Goal: Information Seeking & Learning: Learn about a topic

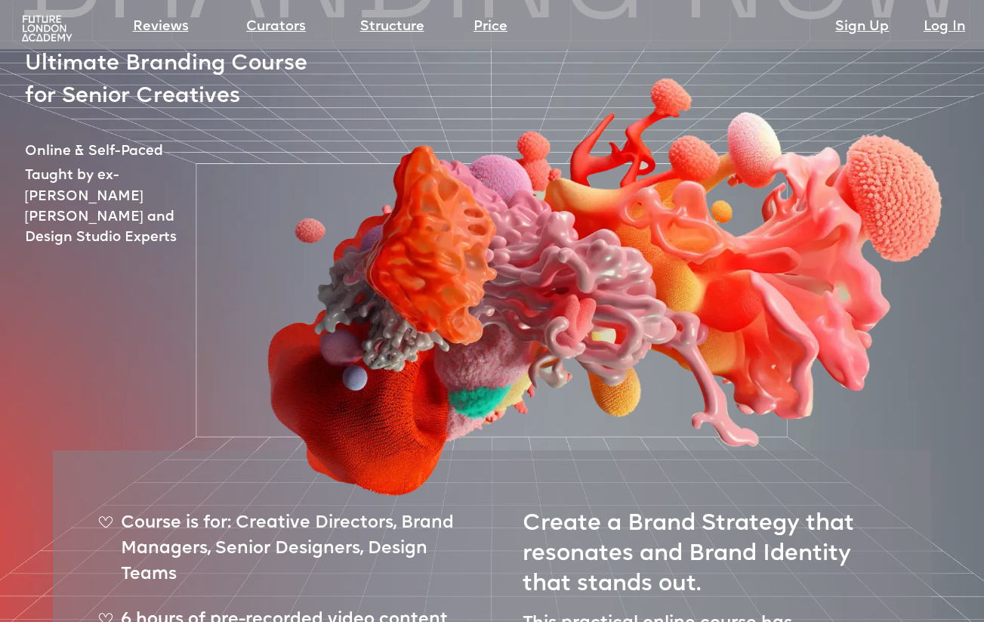
scroll to position [143, 0]
drag, startPoint x: 95, startPoint y: 162, endPoint x: 180, endPoint y: 203, distance: 94.2
click at [179, 203] on div at bounding box center [562, 227] width 964 height 543
drag, startPoint x: 202, startPoint y: 199, endPoint x: 165, endPoint y: 197, distance: 37.0
click at [165, 197] on div at bounding box center [562, 227] width 964 height 543
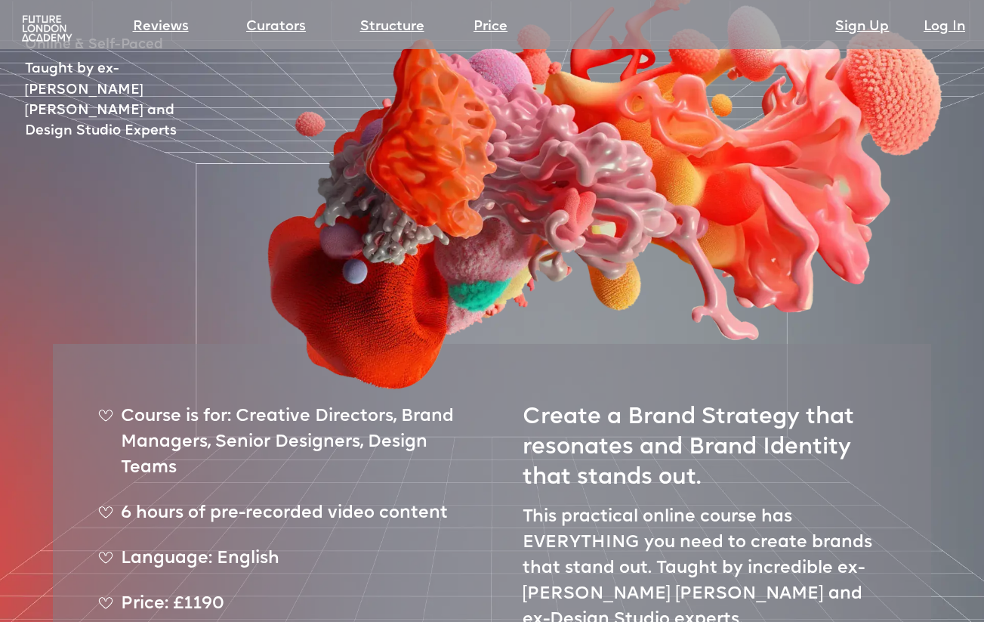
scroll to position [258, 0]
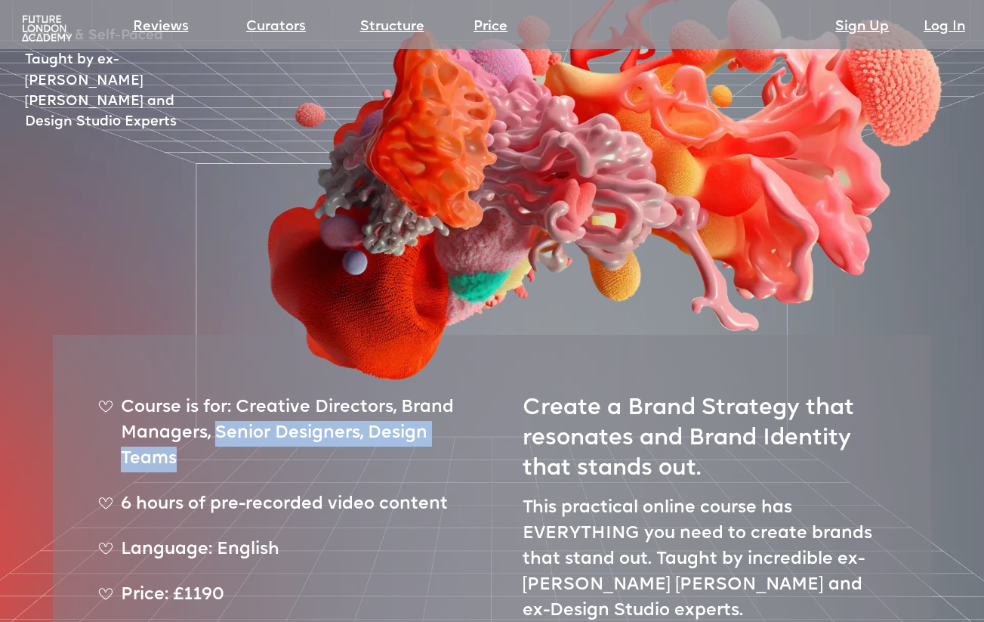
drag, startPoint x: 214, startPoint y: 381, endPoint x: 267, endPoint y: 412, distance: 60.6
click at [267, 412] on div "Course is for: Creative Directors, Brand Managers, Senior Designers, Design Tea…" at bounding box center [280, 439] width 364 height 89
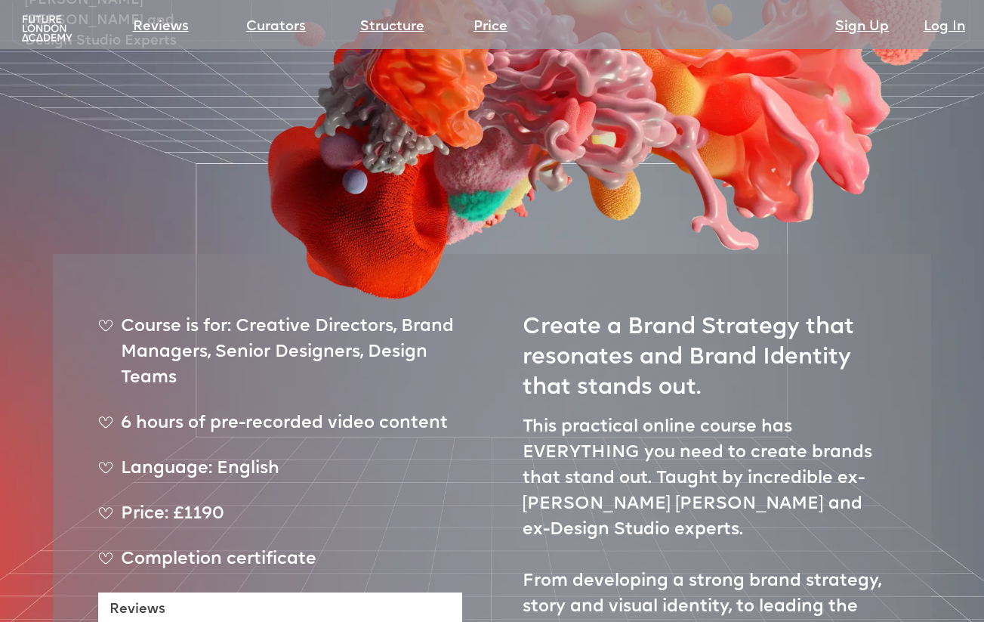
scroll to position [347, 0]
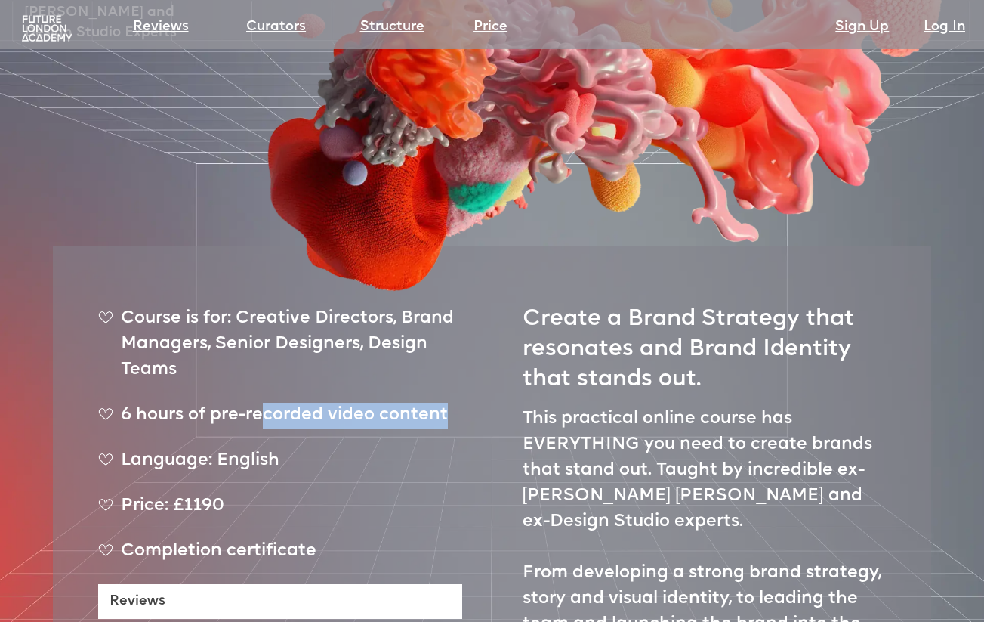
drag, startPoint x: 267, startPoint y: 370, endPoint x: 421, endPoint y: 392, distance: 156.4
click at [421, 403] on div "6 hours of pre-recorded video content" at bounding box center [280, 422] width 364 height 38
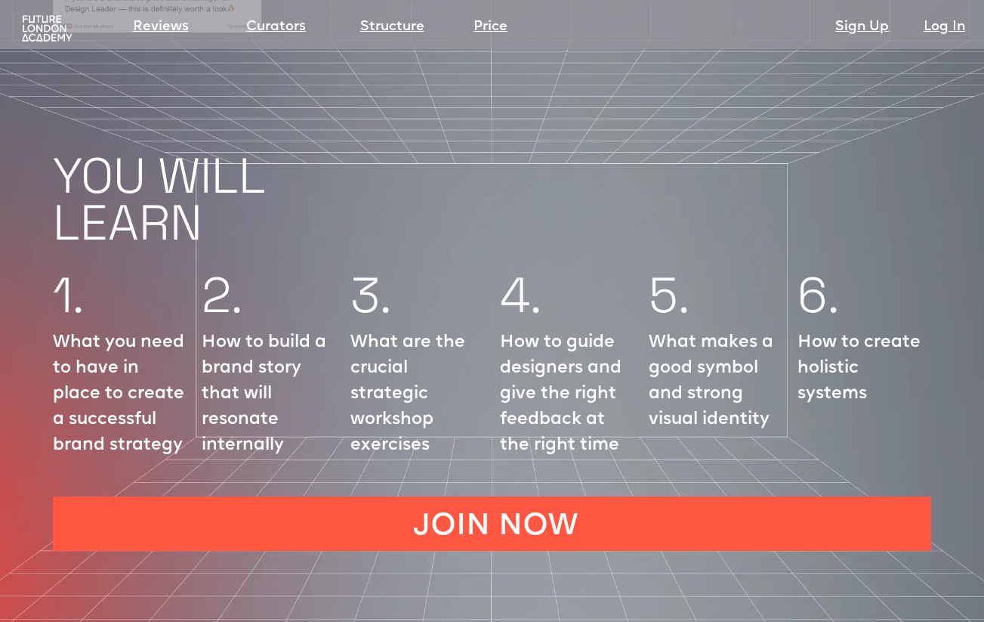
scroll to position [1739, 0]
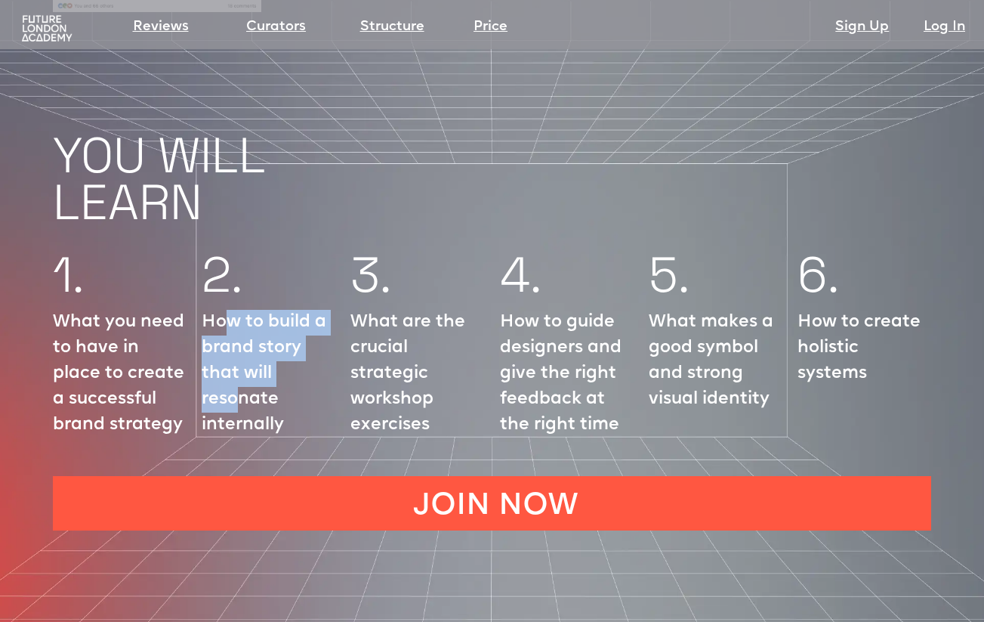
drag, startPoint x: 224, startPoint y: 279, endPoint x: 233, endPoint y: 369, distance: 90.3
click at [233, 369] on p "How to build a brand story that will resonate internally" at bounding box center [269, 374] width 134 height 128
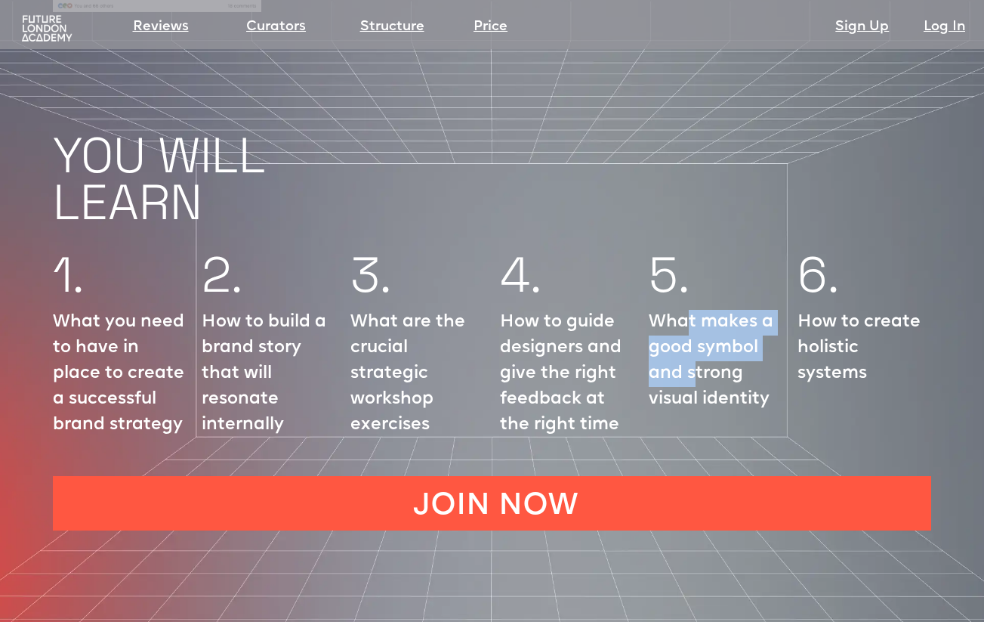
drag, startPoint x: 689, startPoint y: 285, endPoint x: 696, endPoint y: 344, distance: 58.6
click at [696, 344] on p "What makes a good symbol and strong visual identity" at bounding box center [716, 361] width 134 height 103
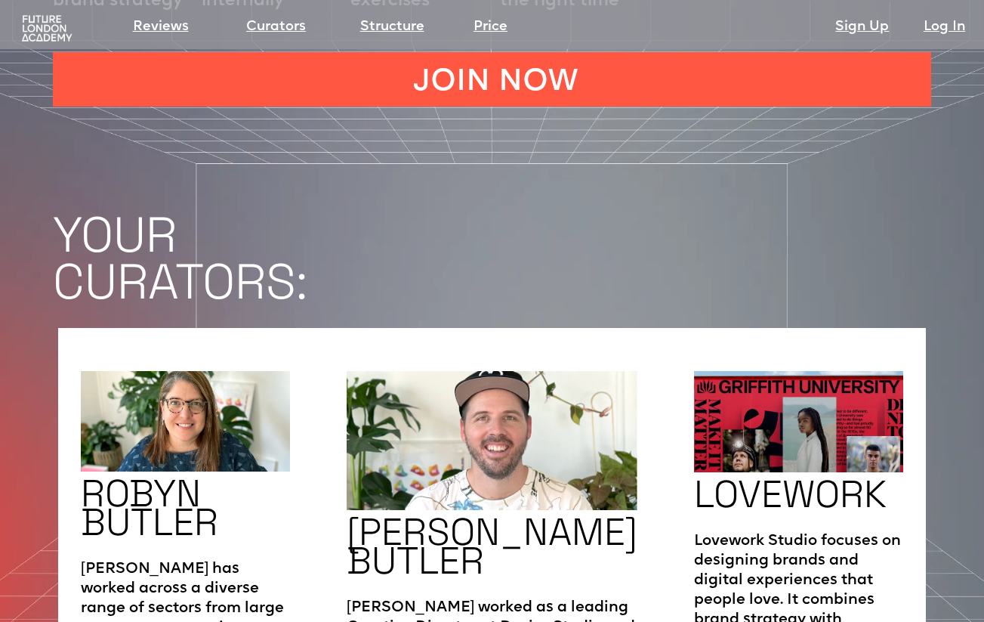
scroll to position [2181, 0]
